Goal: Task Accomplishment & Management: Use online tool/utility

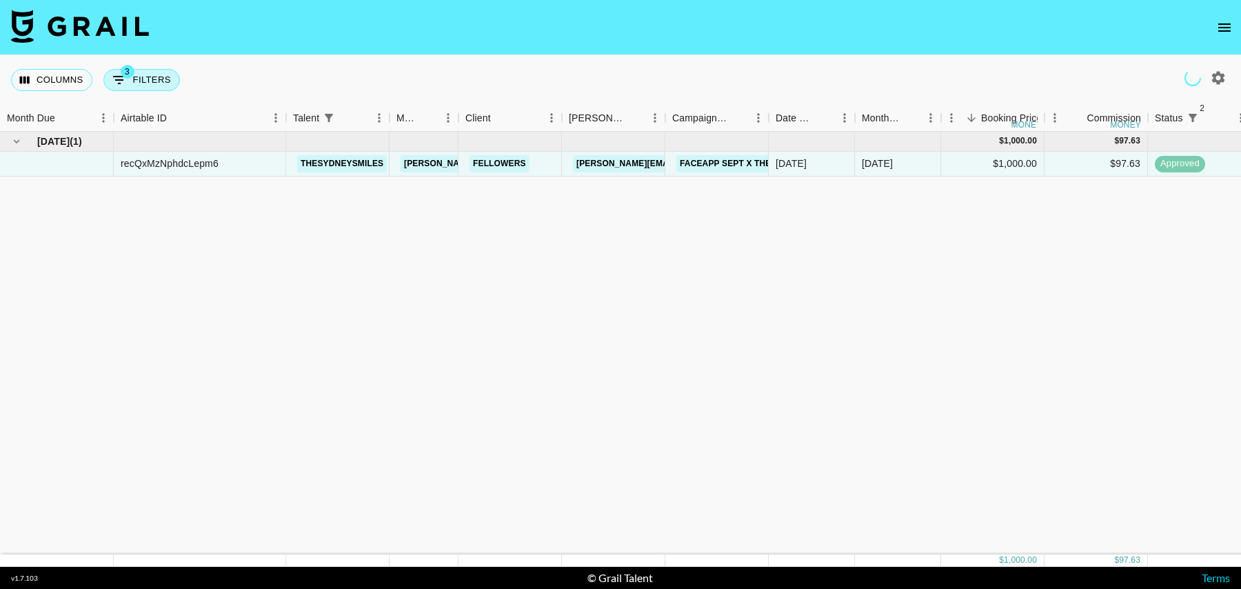
click at [147, 75] on button "3 Filters" at bounding box center [141, 80] width 77 height 22
select select "status"
select select "isNotAnyOf"
select select "status"
select select "isNotAnyOf"
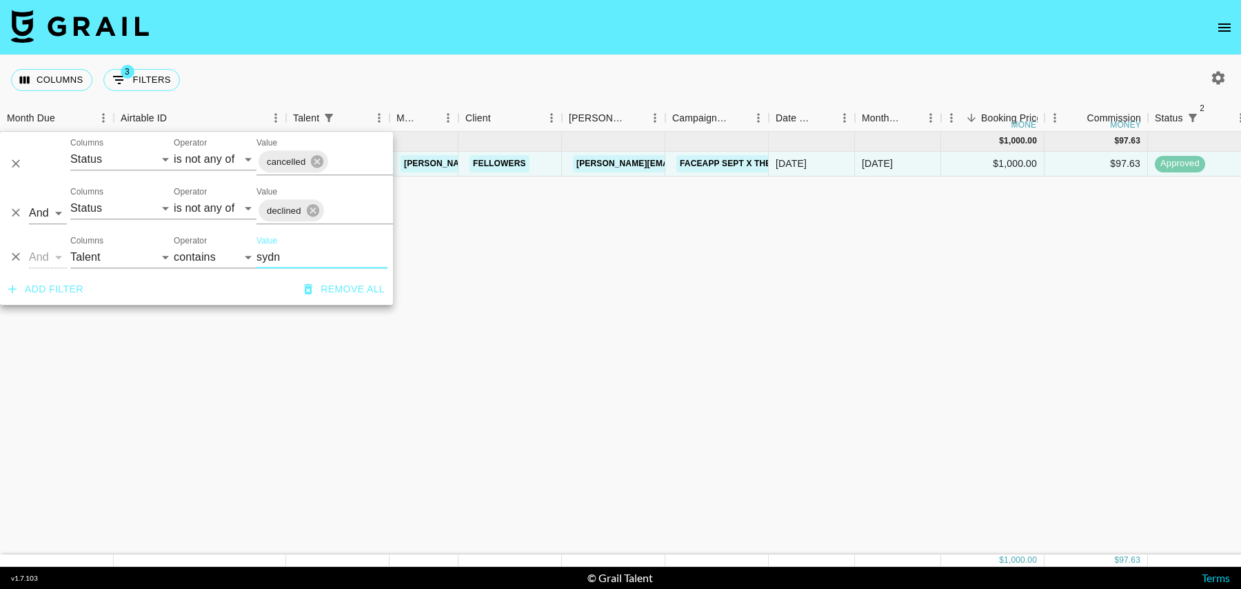
drag, startPoint x: 284, startPoint y: 253, endPoint x: 228, endPoint y: 253, distance: 55.8
click at [228, 253] on div "And Or Columns Grail Platform ID Airtable ID Talent Manager Client [PERSON_NAME…" at bounding box center [196, 252] width 393 height 44
click at [99, 262] on select "Grail Platform ID Airtable ID Talent Manager Client [PERSON_NAME] Campaign (Typ…" at bounding box center [121, 257] width 103 height 22
select select "campaign"
click at [70, 246] on select "Grail Platform ID Airtable ID Talent Manager Client [PERSON_NAME] Campaign (Typ…" at bounding box center [121, 257] width 103 height 22
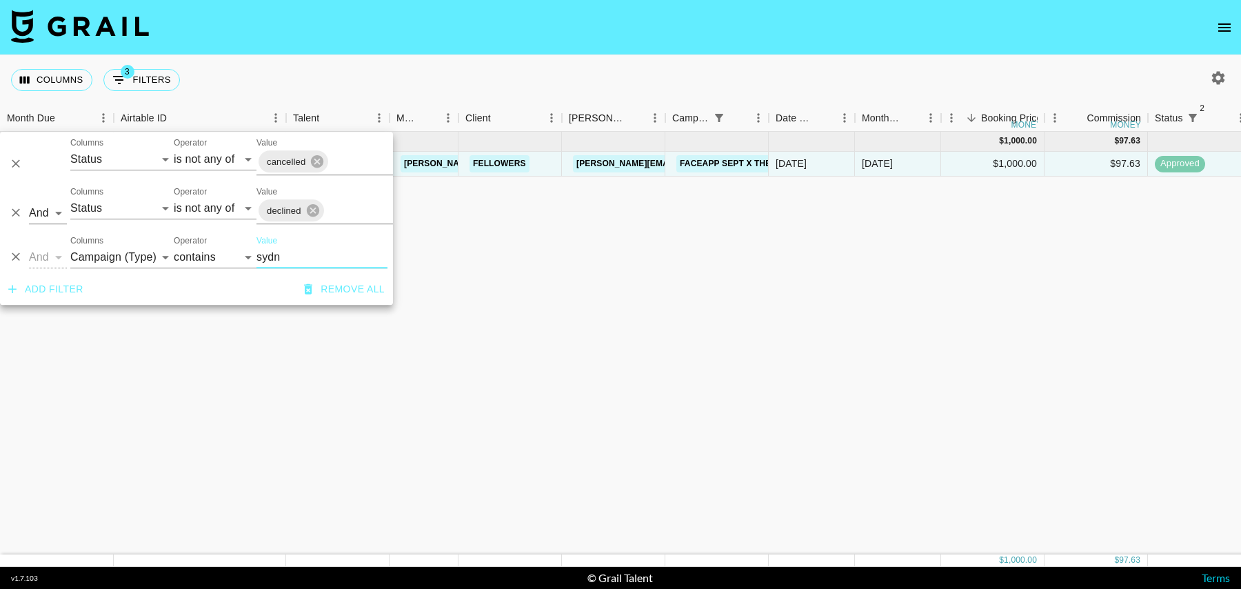
click at [288, 261] on input "sydn" at bounding box center [321, 257] width 131 height 22
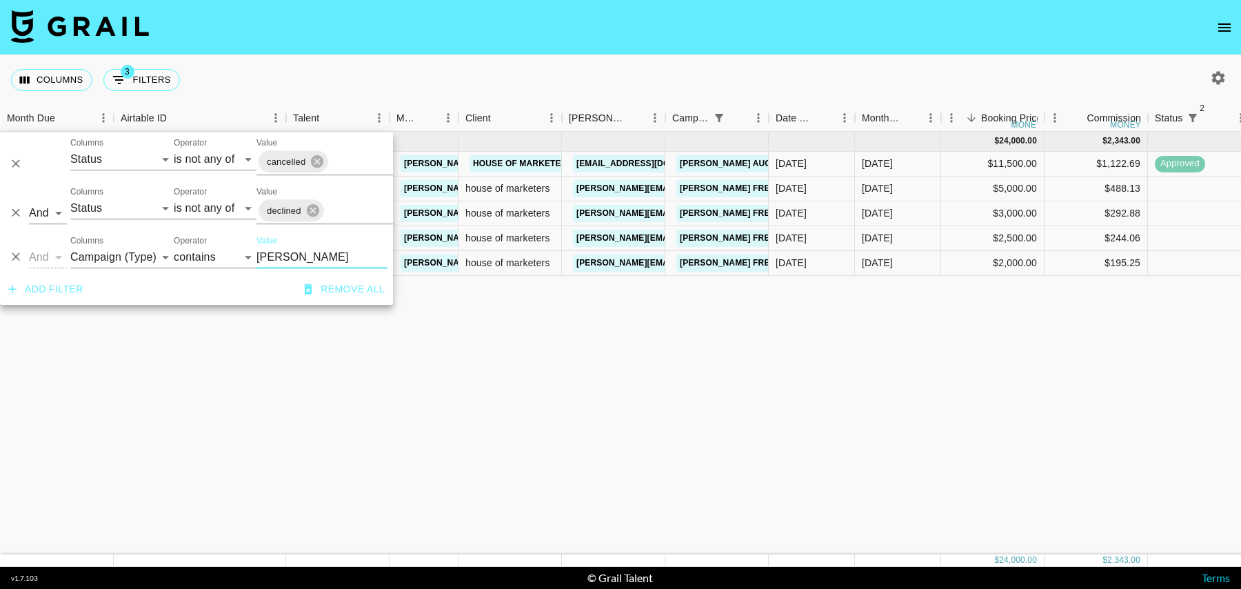
type input "[PERSON_NAME]"
click at [558, 357] on div "[DATE] ( 5 ) $ 24,000.00 $ 2,343.00 recvcnJEAZUUFlwuR itsjennadavis [PERSON_NAM…" at bounding box center [1118, 343] width 2237 height 423
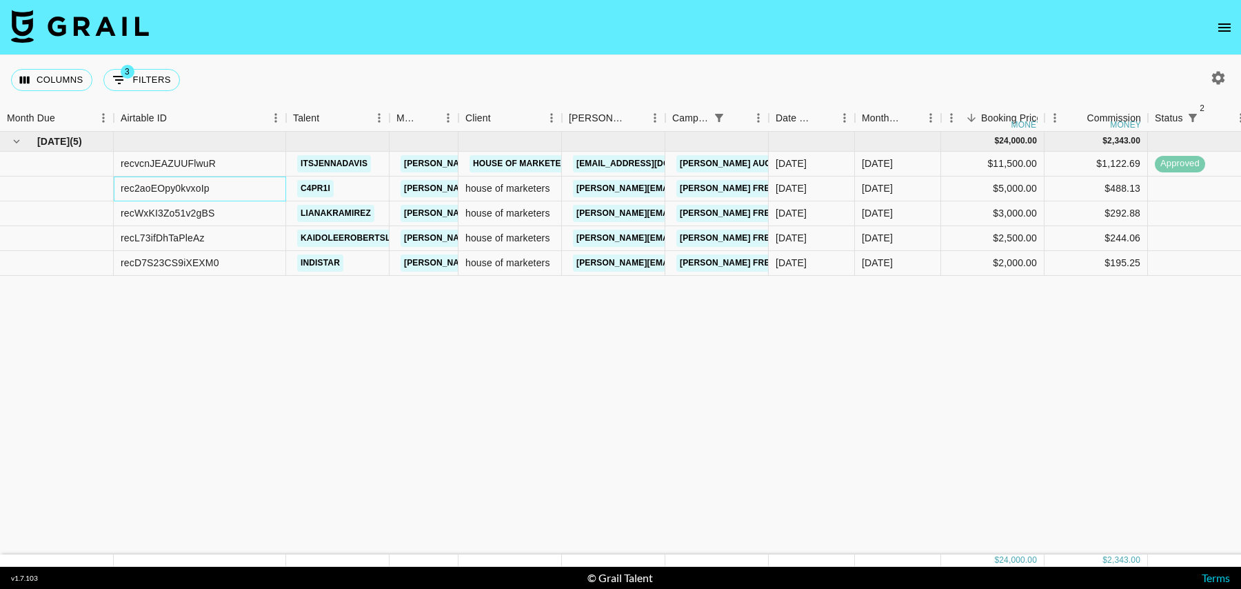
click at [261, 190] on div "rec2aoEOpy0kvxoIp" at bounding box center [200, 189] width 172 height 25
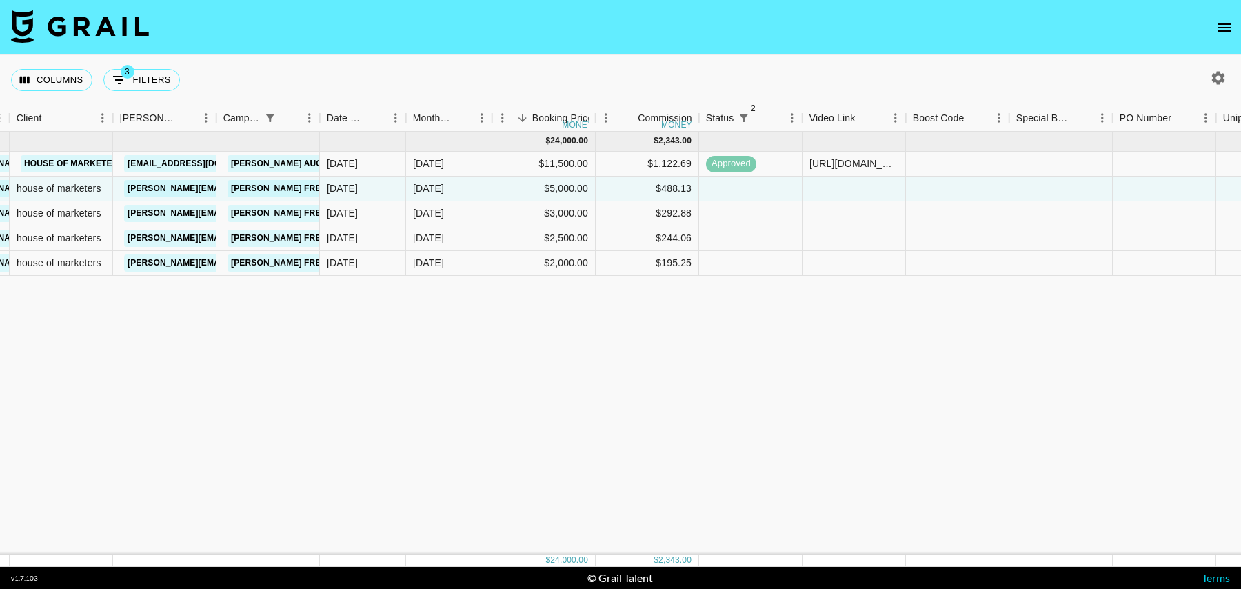
scroll to position [0, 996]
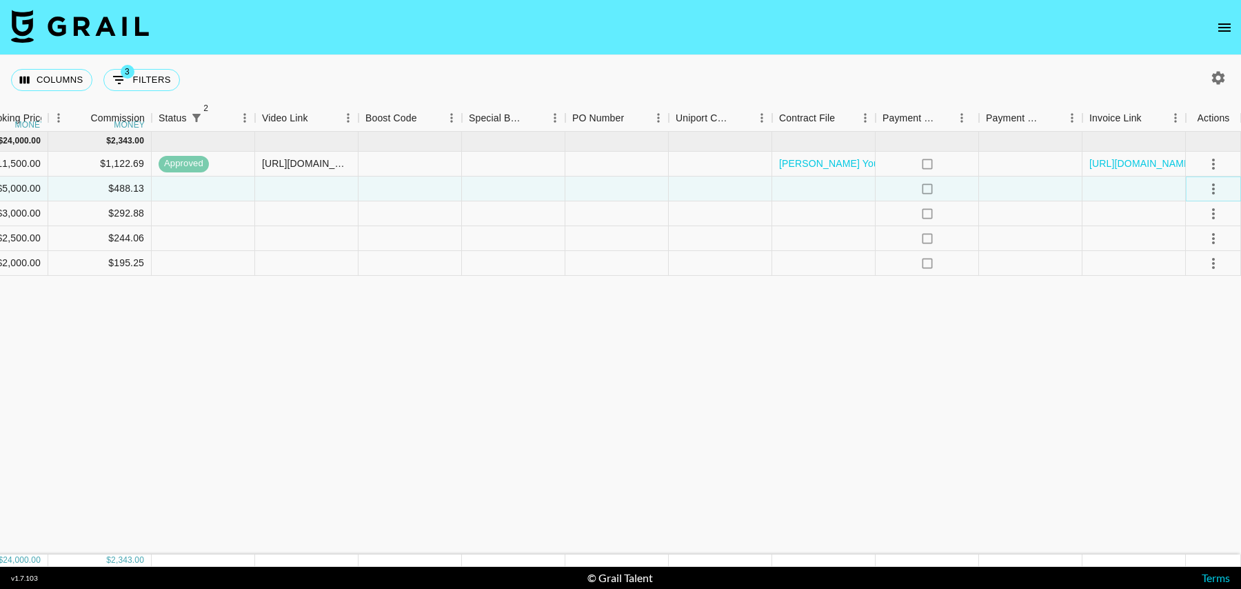
click at [1212, 191] on icon "select merge strategy" at bounding box center [1213, 189] width 17 height 17
click at [1194, 217] on li "Confirm" at bounding box center [1196, 217] width 90 height 25
click at [1118, 217] on div at bounding box center [1133, 213] width 103 height 25
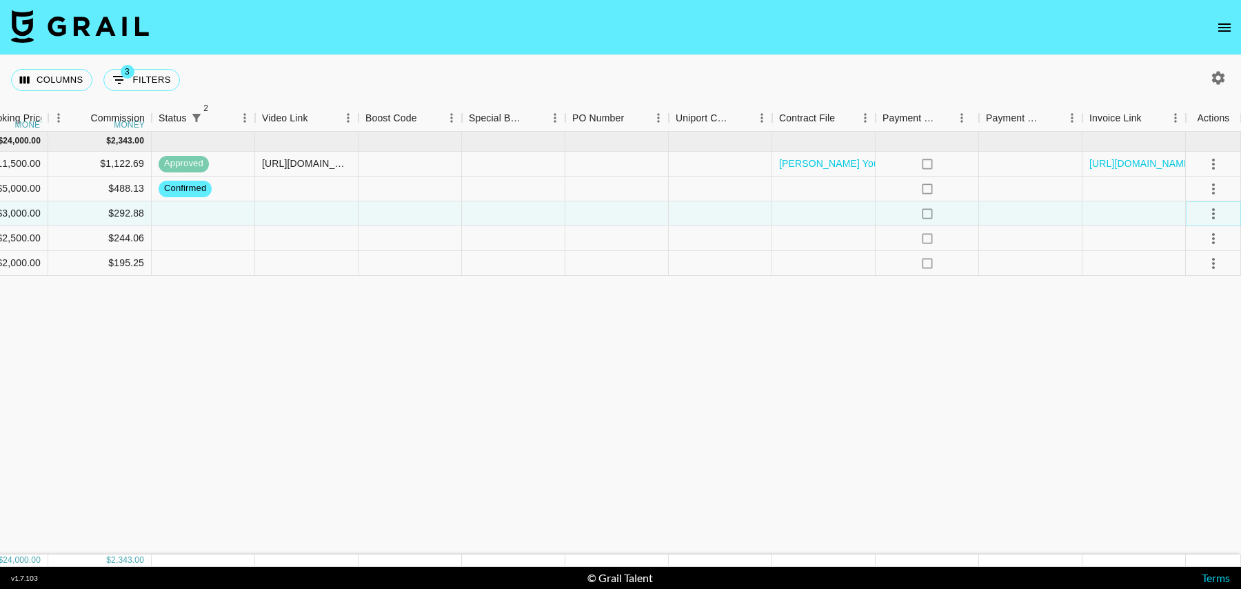
click at [1211, 212] on icon "select merge strategy" at bounding box center [1213, 213] width 17 height 17
click at [1185, 239] on li "Confirm" at bounding box center [1196, 242] width 90 height 25
click at [1113, 239] on div at bounding box center [1133, 238] width 103 height 25
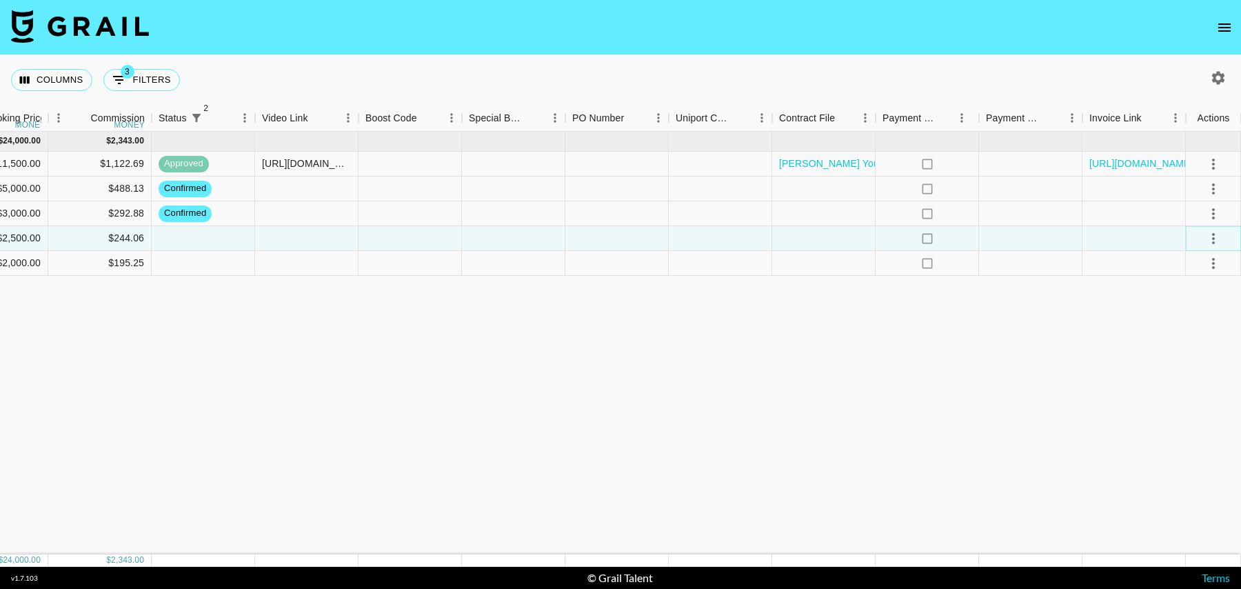
click at [1205, 235] on icon "select merge strategy" at bounding box center [1213, 238] width 17 height 17
click at [1171, 260] on li "Confirm" at bounding box center [1196, 268] width 90 height 25
click at [1125, 261] on div at bounding box center [1133, 263] width 103 height 25
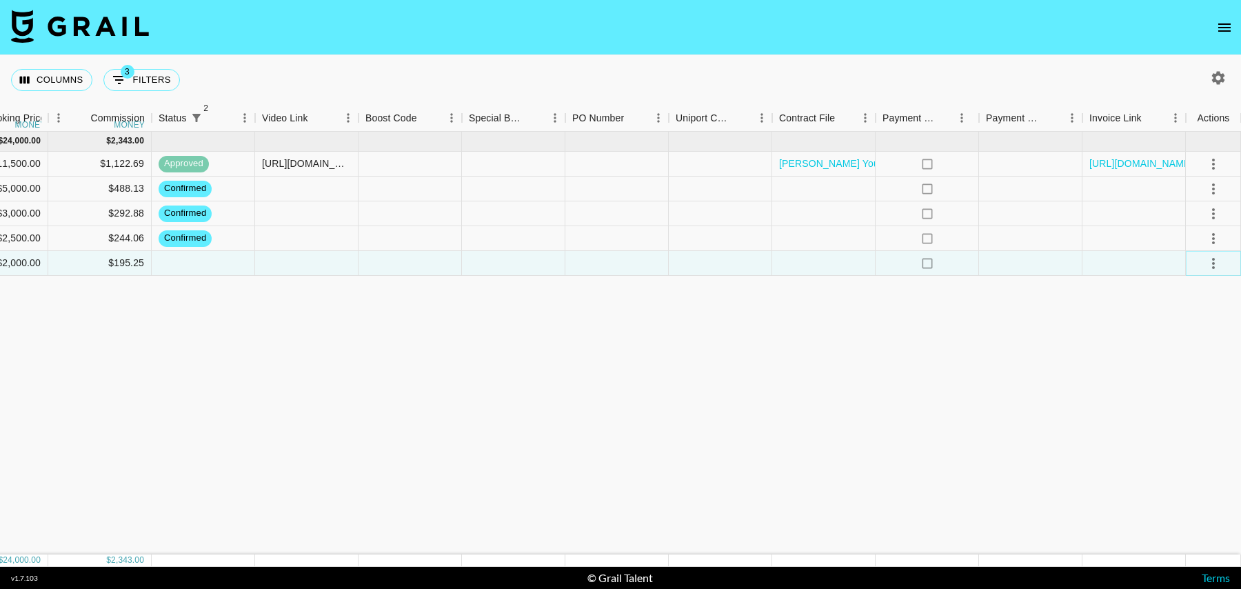
click at [1215, 262] on icon "select merge strategy" at bounding box center [1213, 263] width 17 height 17
click at [1176, 290] on li "Confirm" at bounding box center [1196, 292] width 90 height 25
click at [1079, 263] on div at bounding box center [1030, 263] width 103 height 25
